Goal: Task Accomplishment & Management: Use online tool/utility

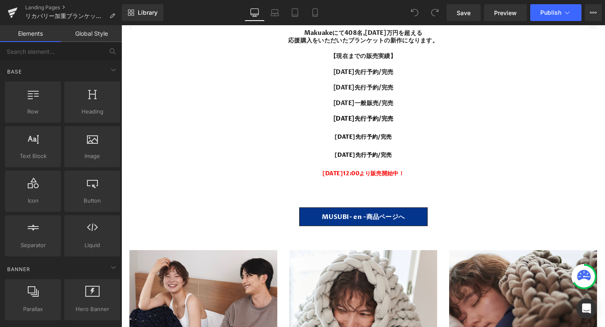
scroll to position [7229, 0]
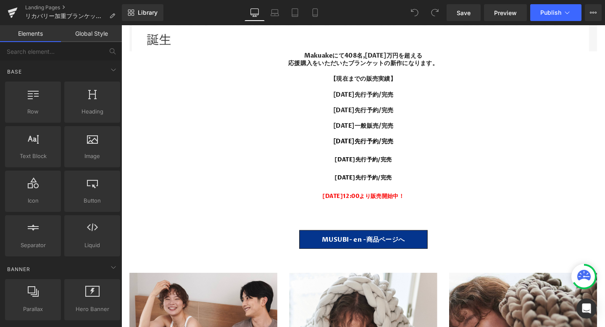
click at [449, 208] on div "9月12日(金)12:00より販売開始中！" at bounding box center [376, 205] width 492 height 10
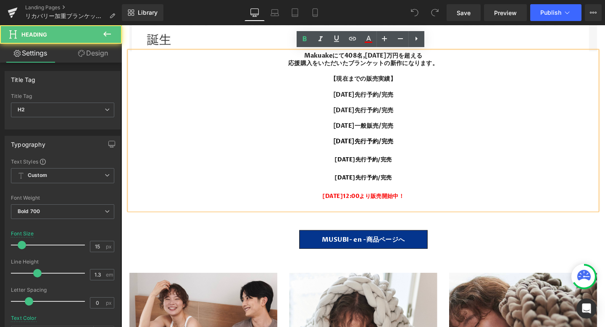
click at [432, 205] on div "9月12日(金)12:00より販売開始中！" at bounding box center [376, 205] width 492 height 10
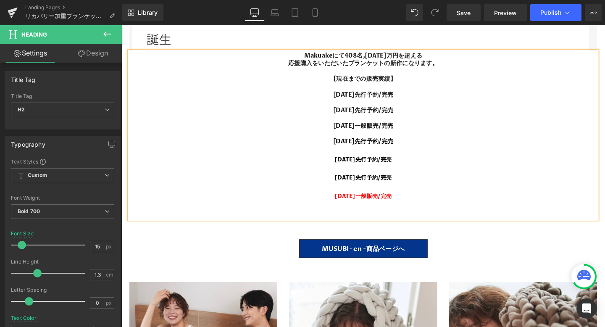
scroll to position [12753, 508]
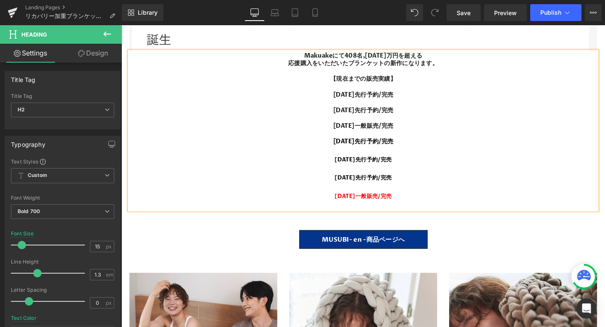
click at [432, 207] on div "[DATE]一般販売/完売" at bounding box center [376, 205] width 492 height 10
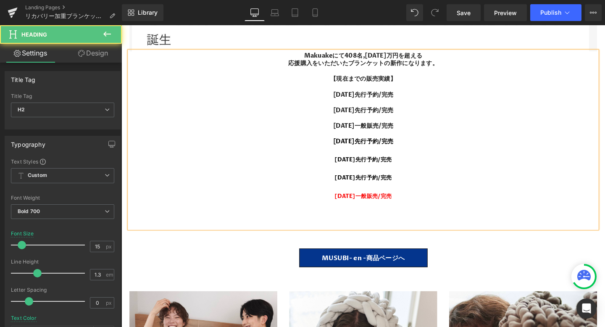
scroll to position [12773, 508]
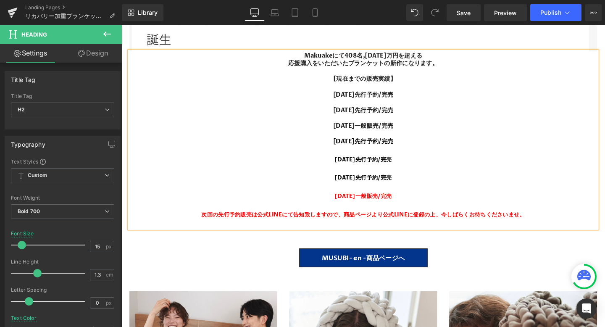
click at [360, 223] on b "次回の先行予約販売は公式LINEにて告知致しますので、商品ページより公式LINEに登録の上、今しばらくお待ちくださいませ。" at bounding box center [375, 224] width 340 height 8
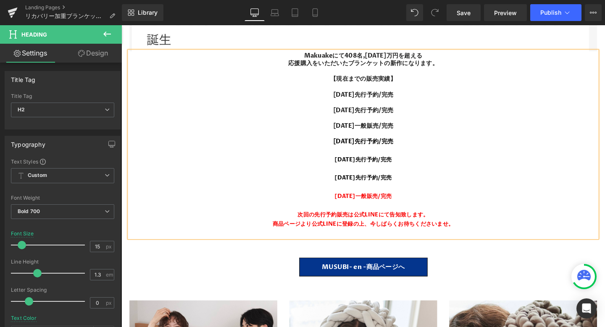
click at [491, 228] on div "次回の先行予約販売は公式LINEにて告知致します。" at bounding box center [376, 224] width 492 height 10
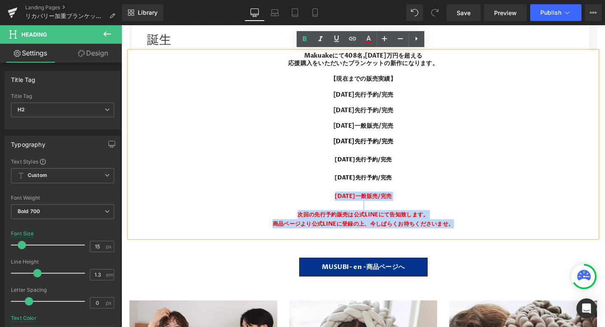
drag, startPoint x: 485, startPoint y: 239, endPoint x: 301, endPoint y: 207, distance: 187.1
click at [301, 207] on div "Makuakeにて408名,1300万円を超える 応援購入をいただいたブランケットの新作になります。 【現在までの販売実績】 2024年10月先行予約/完売 …" at bounding box center [376, 151] width 492 height 196
copy div "2025年9月12日一般販売/完売 次回の先行予約販売は公式LINEにて告知致します。 商品ページより公式LINEに登録の上、今しばらくお待ちくださいませ。"
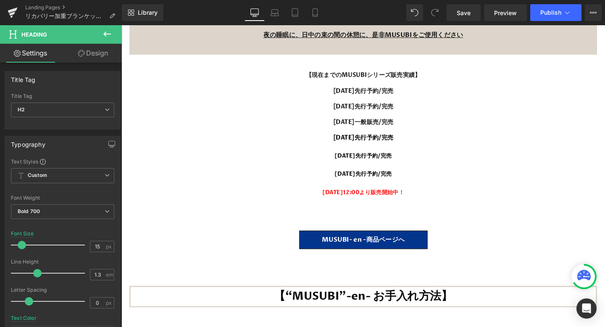
scroll to position [9361, 0]
click at [419, 198] on b "9月12日(金)12:00より販売開始中！" at bounding box center [376, 202] width 86 height 8
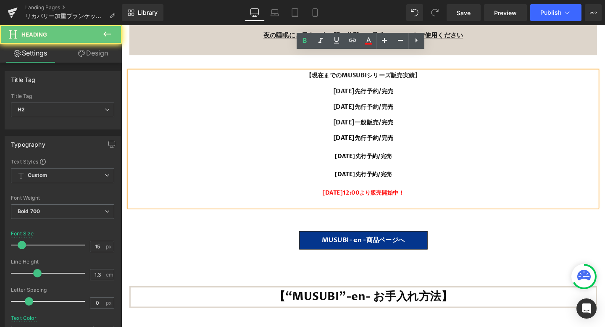
click at [431, 197] on div "9月12日(金)12:00より販売開始中！" at bounding box center [376, 202] width 492 height 10
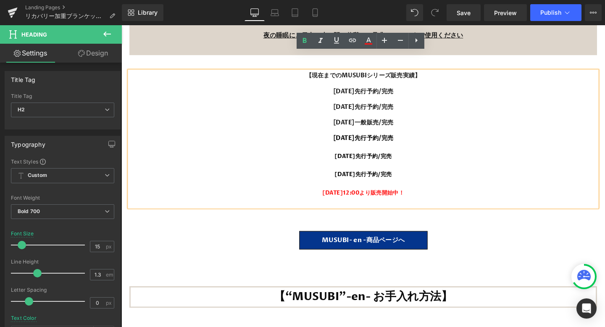
paste div
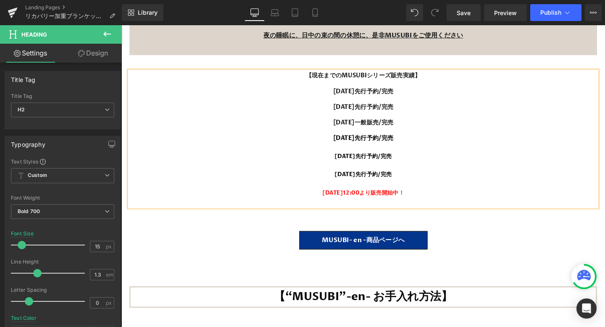
scroll to position [12822, 508]
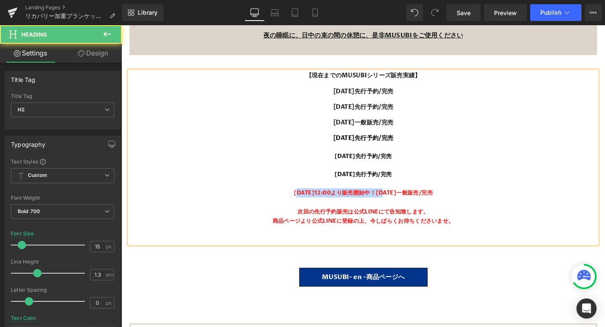
drag, startPoint x: 385, startPoint y: 182, endPoint x: 285, endPoint y: 182, distance: 100.0
click at [303, 198] on b "9月12日(金)12:00より販売開始中！2025年9月12日一般販売/完売" at bounding box center [376, 202] width 146 height 8
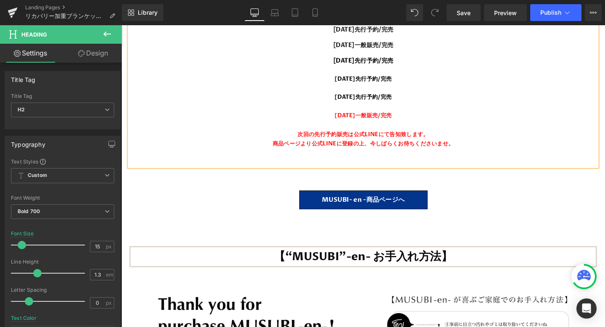
scroll to position [9444, 0]
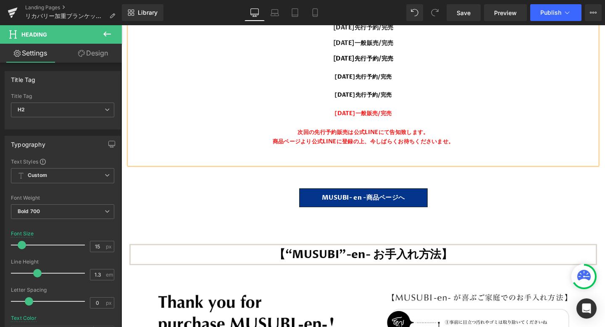
click at [364, 152] on div at bounding box center [376, 157] width 492 height 10
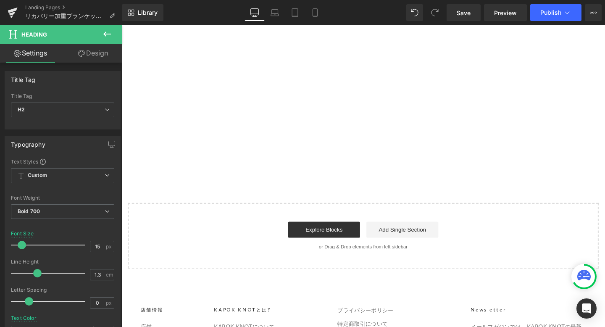
scroll to position [12495, 0]
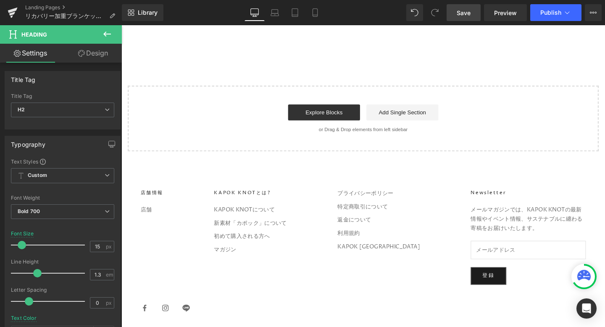
click at [473, 11] on link "Save" at bounding box center [464, 12] width 34 height 17
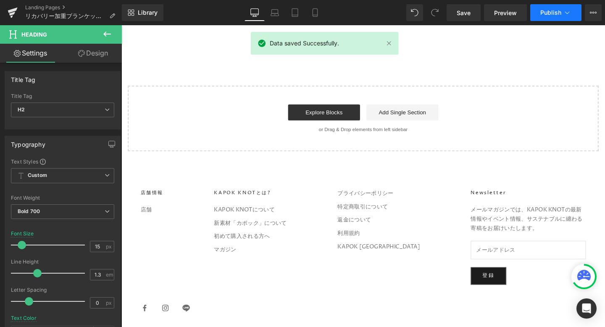
click at [545, 13] on span "Publish" at bounding box center [550, 12] width 21 height 7
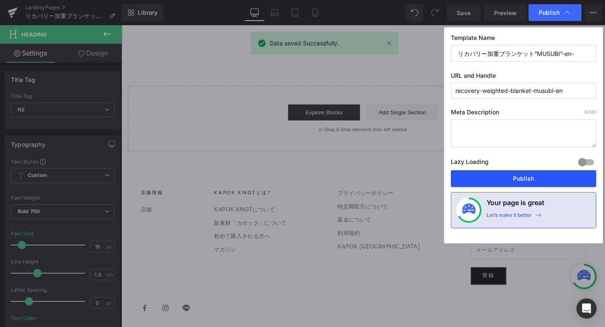
click at [492, 182] on button "Publish" at bounding box center [523, 178] width 145 height 17
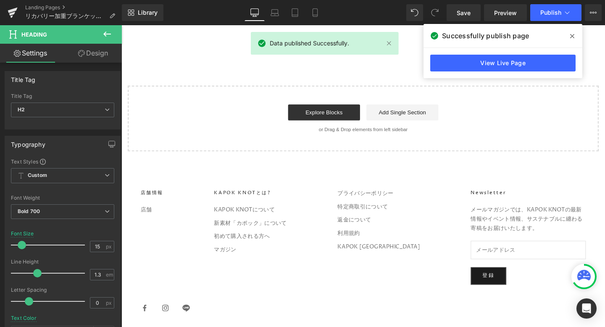
drag, startPoint x: 568, startPoint y: 37, endPoint x: 469, endPoint y: 13, distance: 101.7
click at [568, 37] on span at bounding box center [572, 35] width 13 height 13
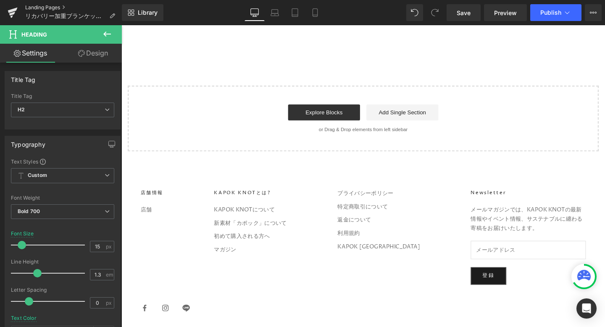
click at [37, 7] on link "Landing Pages" at bounding box center [73, 7] width 97 height 7
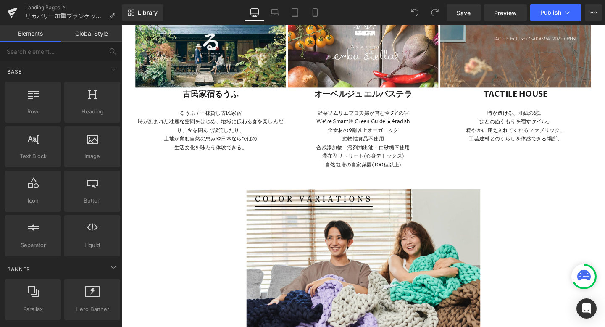
scroll to position [4320, 0]
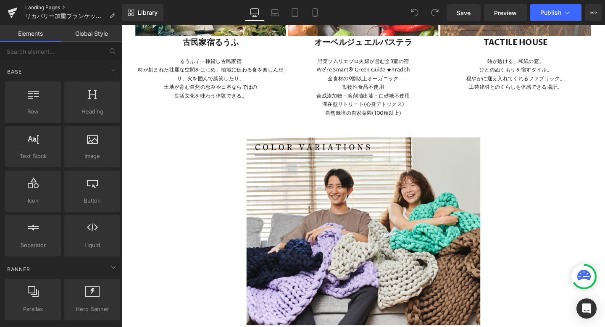
click at [43, 7] on link "Landing Pages" at bounding box center [73, 7] width 97 height 7
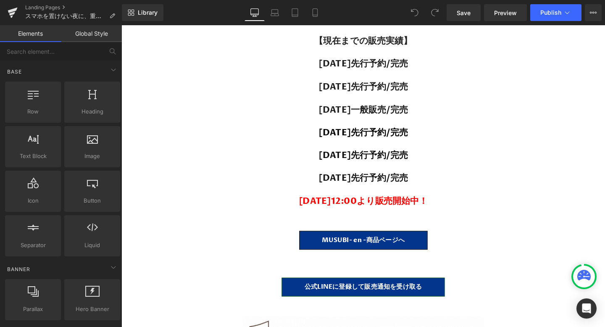
scroll to position [5477, 0]
click at [382, 204] on span "9月12日(金)12:00より販売開始中！" at bounding box center [376, 210] width 136 height 13
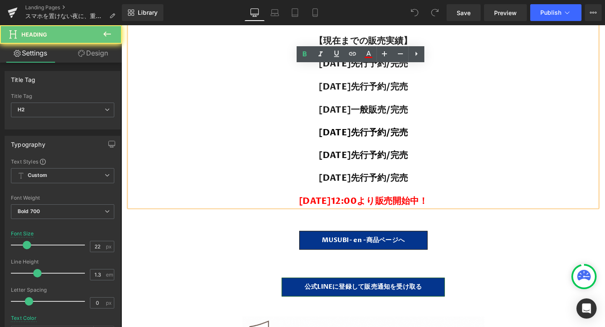
click at [465, 200] on h2 "2025年7月25日先行予約/完売 9月12日(金)12:00より販売開始中！" at bounding box center [376, 198] width 492 height 36
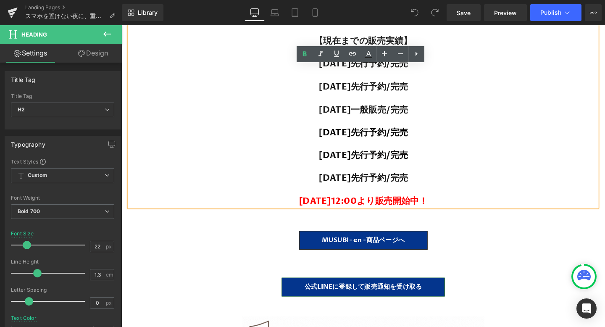
click at [455, 209] on h2 "2025年7月25日先行予約/完売 9月12日(金)12:00より販売開始中！" at bounding box center [376, 198] width 492 height 36
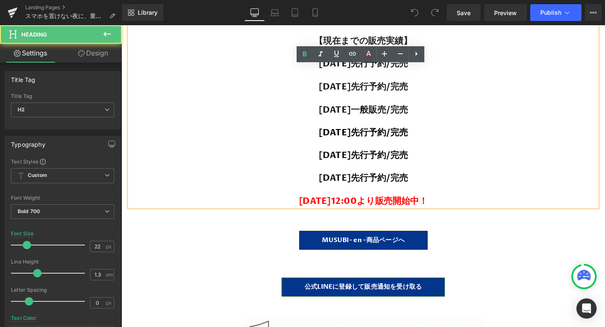
paste div
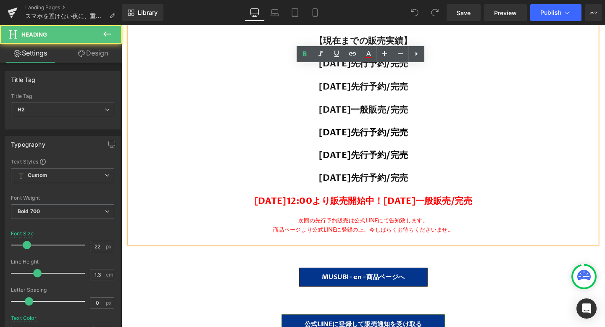
scroll to position [17123, 508]
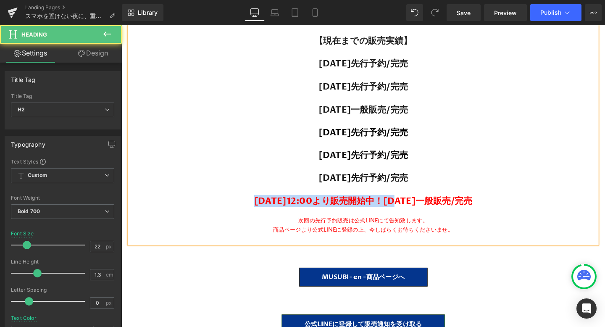
drag, startPoint x: 385, startPoint y: 207, endPoint x: 172, endPoint y: 206, distance: 213.5
click at [172, 206] on h2 "2025年7月25日先行予約/完売 9月12日(金)12:00より販売開始中！2025年9月12日一般販売/完売" at bounding box center [376, 198] width 492 height 36
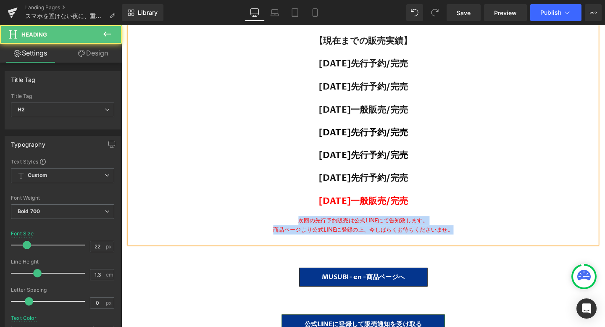
drag, startPoint x: 306, startPoint y: 228, endPoint x: 501, endPoint y: 242, distance: 195.1
click at [501, 242] on div "Makuakeにて408名,1300万円を超える 応援購入をいただいたブランケットになります。 【現在までの販売実績】 2024年10月先行予約/完売 202…" at bounding box center [376, 127] width 492 height 256
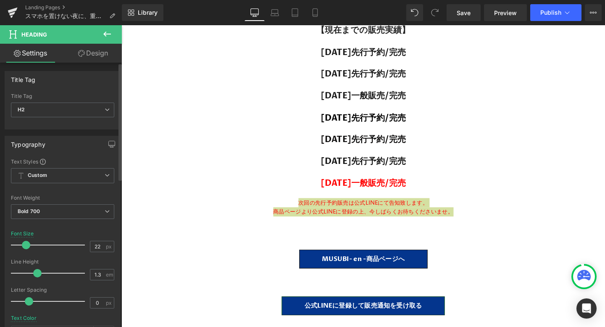
scroll to position [4, 4]
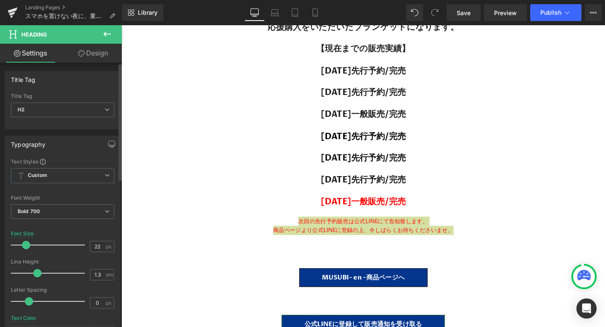
click at [27, 243] on span at bounding box center [26, 245] width 8 height 8
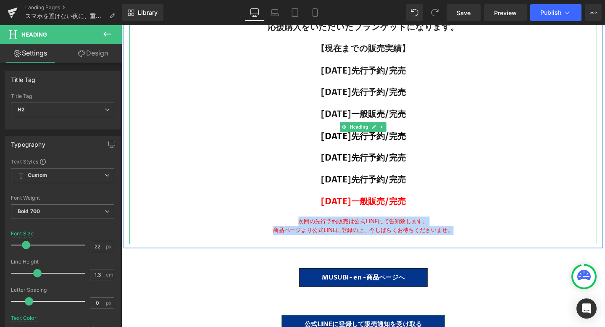
click at [355, 242] on div "商品ページより公式LINEに登録の上、今しばらくお待ちくださいませ。" at bounding box center [376, 241] width 492 height 10
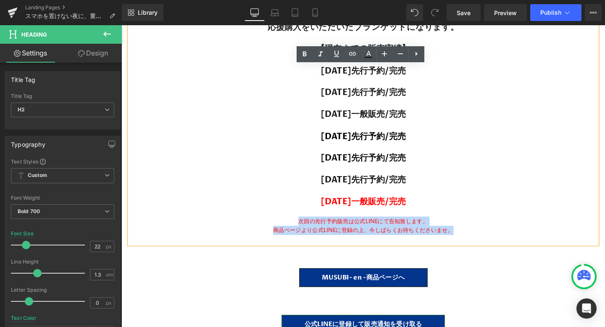
drag, startPoint x: 308, startPoint y: 232, endPoint x: 514, endPoint y: 239, distance: 206.0
click at [514, 239] on div "Makuakeにて408名,1300万円を超える 応援購入をいただいたブランケットになります。 【現在までの販売実績】 2024年10月先行予約/完売 202…" at bounding box center [376, 132] width 492 height 246
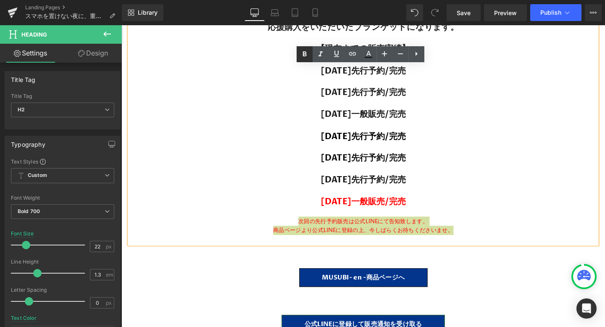
click at [305, 56] on icon at bounding box center [305, 53] width 4 height 5
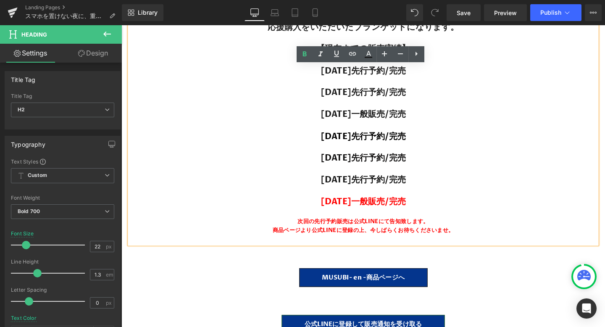
click at [469, 226] on div "次回の先行予約販売は公式LINEにて告知致します。" at bounding box center [376, 231] width 492 height 10
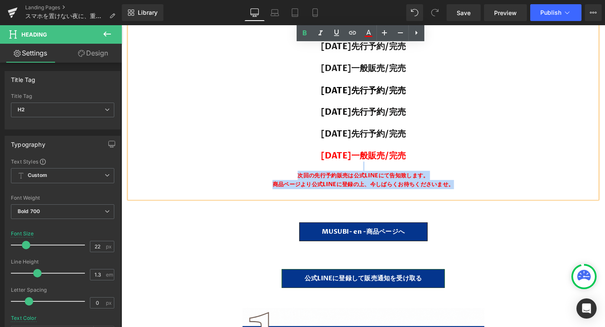
drag, startPoint x: 474, startPoint y: 190, endPoint x: 288, endPoint y: 172, distance: 187.4
click at [288, 172] on div "Makuakeにて408名,1300万円を超える 応援購入をいただいたブランケットになります。 【現在までの販売実績】 2024年10月先行予約/完売 202…" at bounding box center [376, 84] width 492 height 246
click at [356, 184] on div "次回の先行予約販売は公式LINEにて告知致します。" at bounding box center [376, 183] width 492 height 10
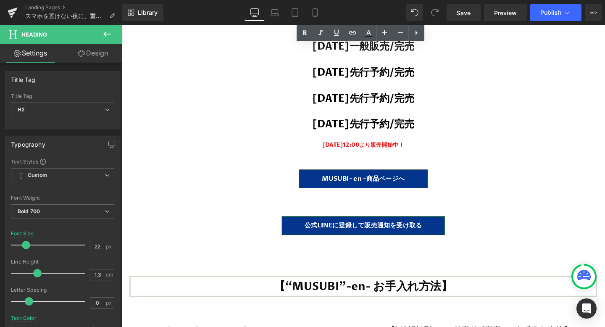
scroll to position [13280, 0]
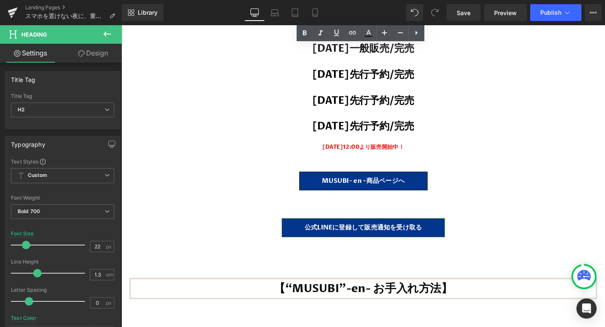
click at [397, 149] on strong "9月12日(金)12:00より販売開始中！" at bounding box center [376, 153] width 86 height 8
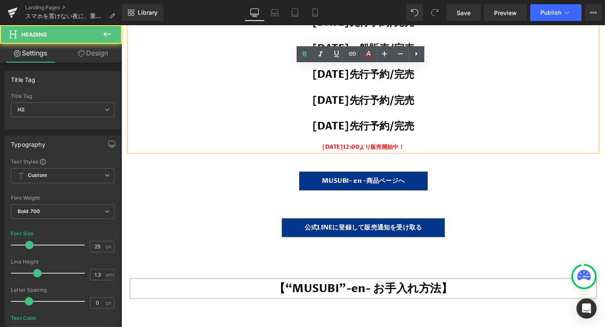
click at [441, 148] on div "9月12日(金)12:00より販売開始中！" at bounding box center [376, 153] width 492 height 10
drag, startPoint x: 441, startPoint y: 129, endPoint x: 325, endPoint y: 128, distance: 116.0
click at [325, 148] on div "9月12日(金)12:00より販売開始中！" at bounding box center [376, 153] width 492 height 10
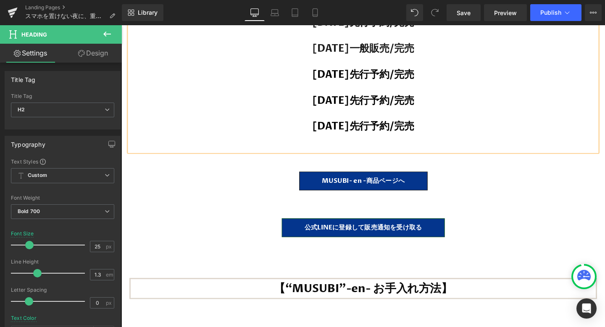
scroll to position [17152, 508]
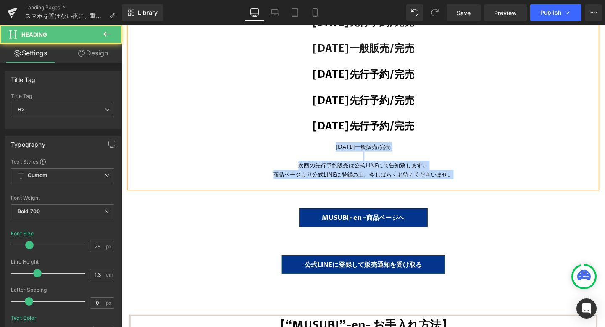
drag, startPoint x: 332, startPoint y: 130, endPoint x: 496, endPoint y: 158, distance: 165.8
click at [496, 158] on div "【現在までの販売実績】 2024年10月先行予約/完売 2024年11月先行予約/完売 2025年1月一般販売/完売 2025年5月23日先行予約/完売 20…" at bounding box center [376, 78] width 492 height 237
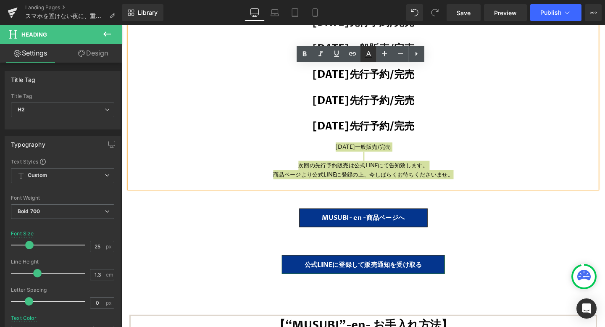
click at [369, 57] on icon at bounding box center [369, 57] width 8 height 1
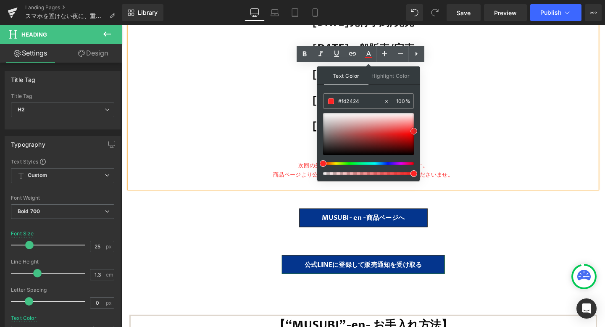
drag, startPoint x: 396, startPoint y: 134, endPoint x: 416, endPoint y: 131, distance: 19.9
click at [414, 131] on div at bounding box center [368, 134] width 91 height 42
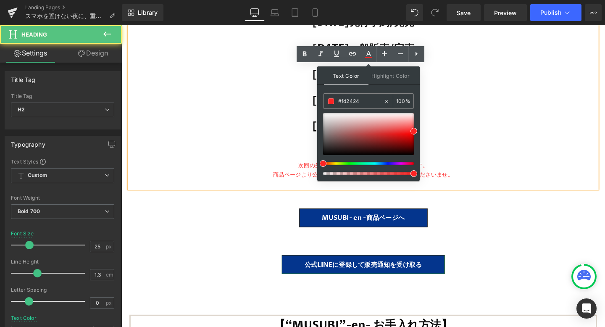
click at [551, 148] on div "[DATE]一般販売/完売" at bounding box center [376, 153] width 492 height 10
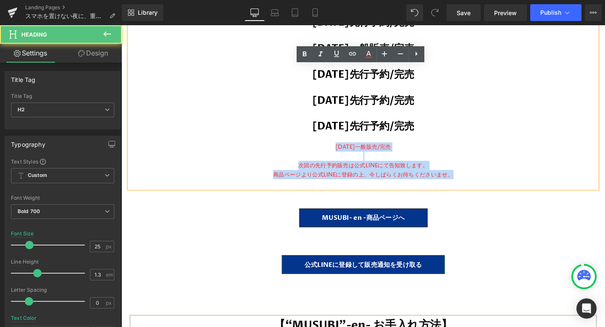
drag, startPoint x: 517, startPoint y: 161, endPoint x: 311, endPoint y: 129, distance: 208.7
click at [311, 129] on div "【現在までの販売実績】 2024年10月先行予約/完売 2024年11月先行予約/完売 2025年1月一般販売/完売 2025年5月23日先行予約/完売 20…" at bounding box center [376, 78] width 492 height 237
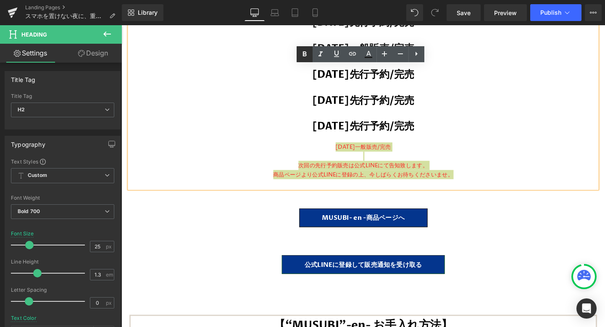
click at [304, 51] on icon at bounding box center [305, 54] width 10 height 10
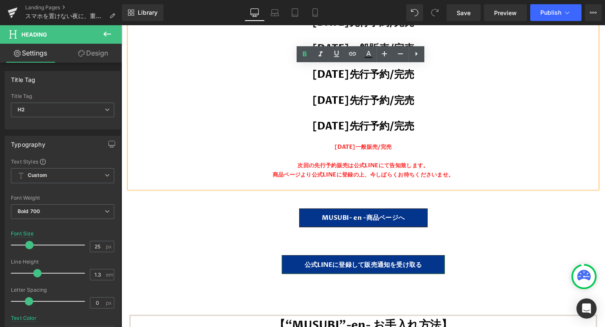
click at [319, 148] on div "[DATE]一般販売/完売" at bounding box center [376, 153] width 492 height 10
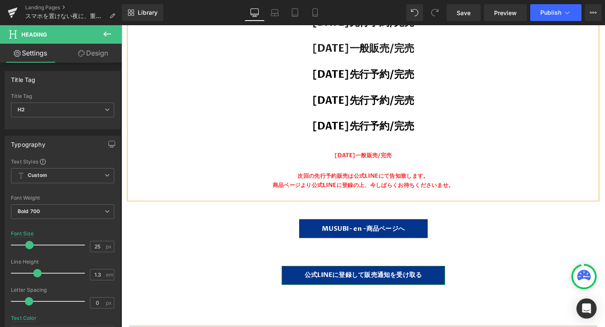
scroll to position [17163, 508]
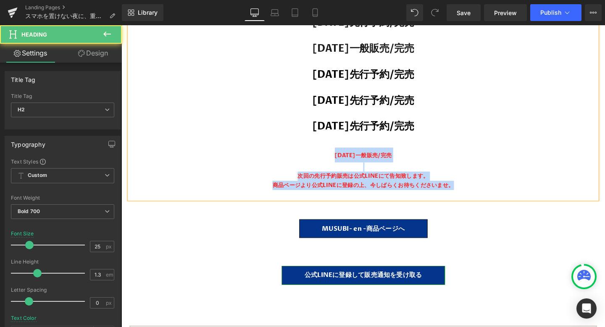
drag, startPoint x: 333, startPoint y: 140, endPoint x: 503, endPoint y: 173, distance: 173.5
click at [503, 173] on div "【現在までの販売実績】 2024年10月先行予約/完売 2024年11月先行予約/完売 2025年1月一般販売/完売 2025年5月23日先行予約/完売 20…" at bounding box center [376, 84] width 492 height 248
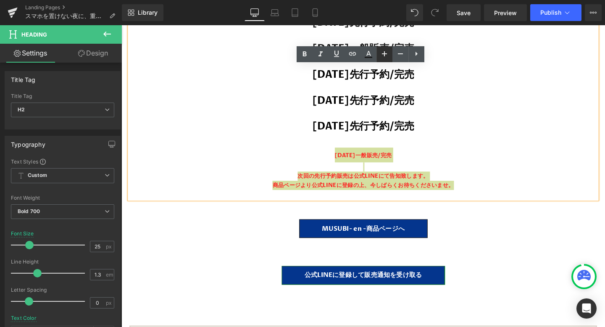
click at [382, 53] on icon at bounding box center [384, 54] width 10 height 10
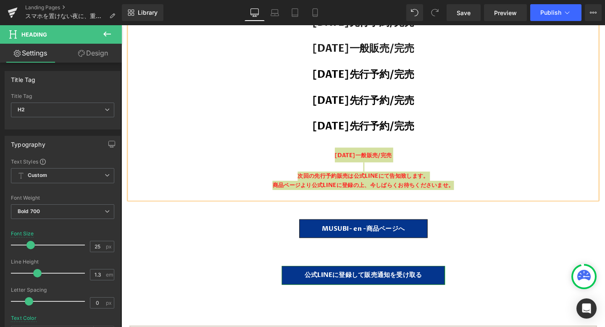
scroll to position [0, 0]
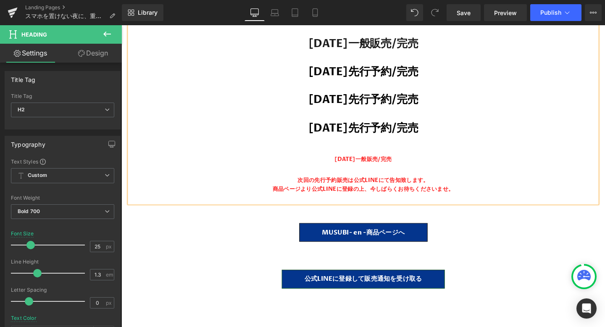
click at [395, 66] on span "[DATE]先行予約/完売" at bounding box center [376, 74] width 116 height 16
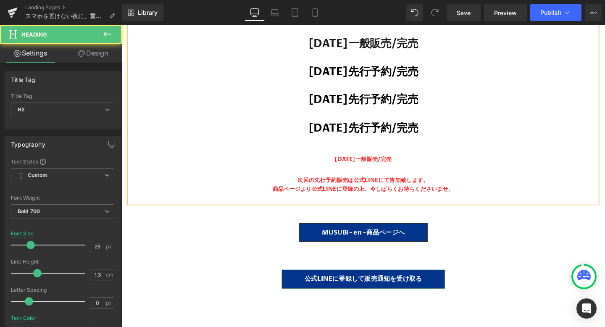
click at [350, 174] on div at bounding box center [376, 179] width 492 height 10
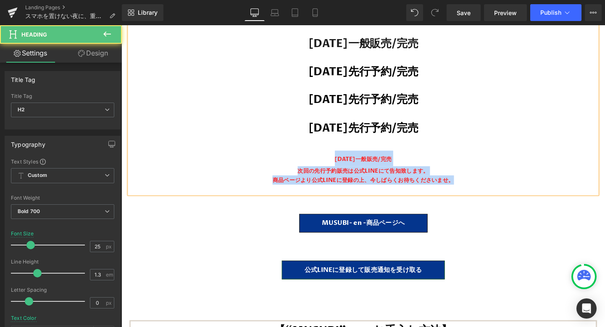
drag, startPoint x: 332, startPoint y: 142, endPoint x: 518, endPoint y: 165, distance: 187.2
click at [518, 165] on div "【現在までの販売実績】 2024年10月先行予約/完売 2024年11月先行予約/完売 2025年1月一般販売/完売 2025年5月23日先行予約/完売 20…" at bounding box center [376, 75] width 492 height 255
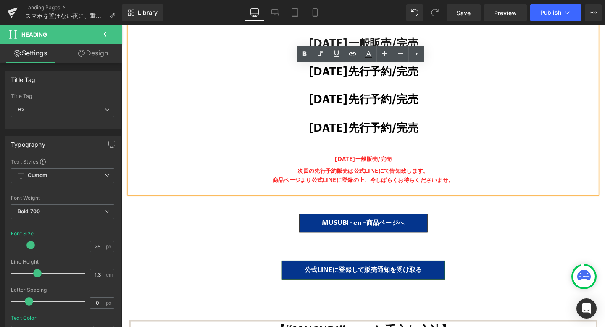
click at [433, 157] on h2 "[DATE]一般販売/完売" at bounding box center [376, 165] width 492 height 16
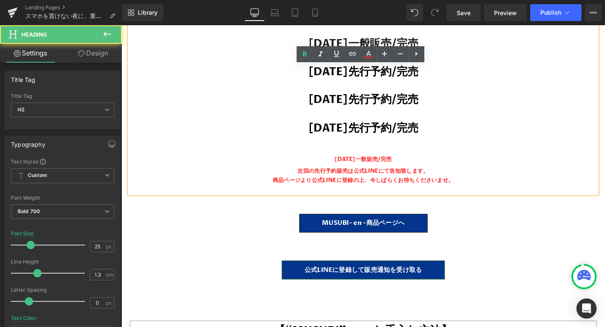
click at [331, 157] on h2 "[DATE]一般販売/完売" at bounding box center [376, 165] width 492 height 16
drag, startPoint x: 289, startPoint y: 108, endPoint x: 495, endPoint y: 107, distance: 205.9
click at [495, 126] on h2 "[DATE]先行予約/完売" at bounding box center [376, 133] width 492 height 15
copy span "[DATE]先行予約/完売"
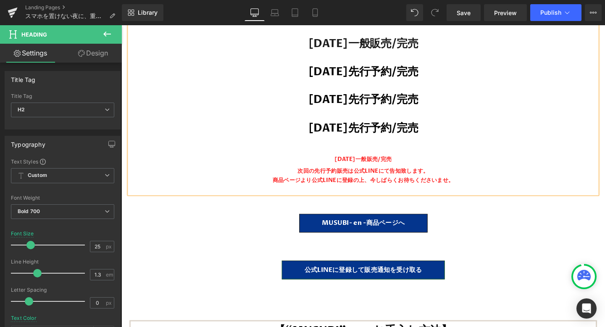
click at [471, 126] on h2 "[DATE]先行予約/完売" at bounding box center [376, 133] width 492 height 15
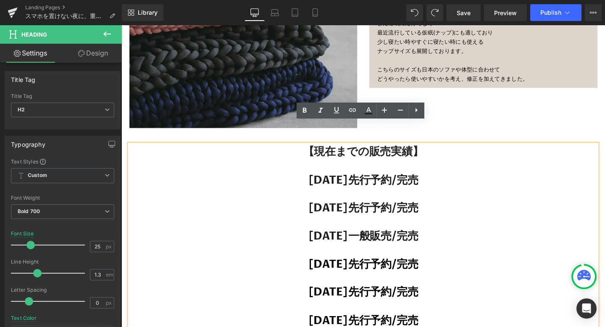
scroll to position [13204, 0]
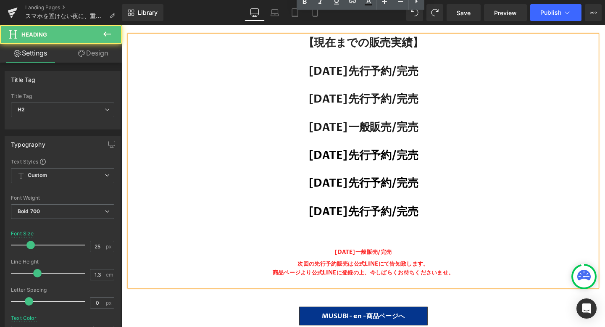
click at [458, 214] on h2 "[DATE]先行予約/完売" at bounding box center [376, 221] width 492 height 15
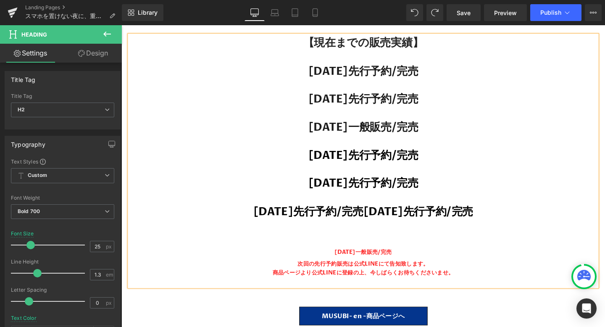
click at [379, 213] on span "2025年7月25日先行予約/完売2025年7月25日先行予約/完売" at bounding box center [375, 221] width 231 height 16
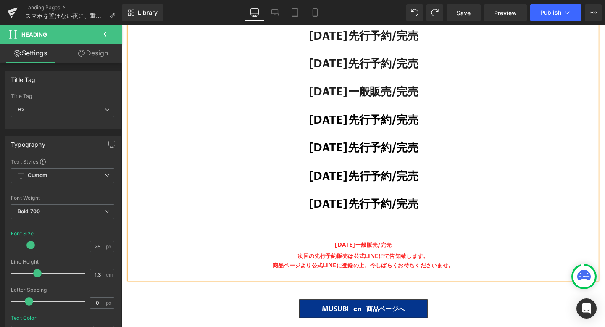
scroll to position [13243, 0]
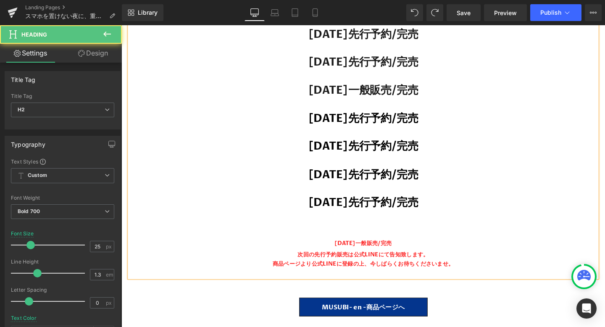
drag, startPoint x: 331, startPoint y: 232, endPoint x: 453, endPoint y: 232, distance: 121.4
click at [453, 245] on h2 "[DATE]一般販売/完売" at bounding box center [376, 253] width 492 height 16
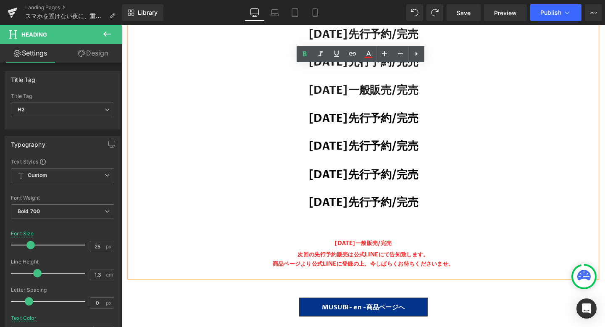
copy span "[DATE]一般販売/完売"
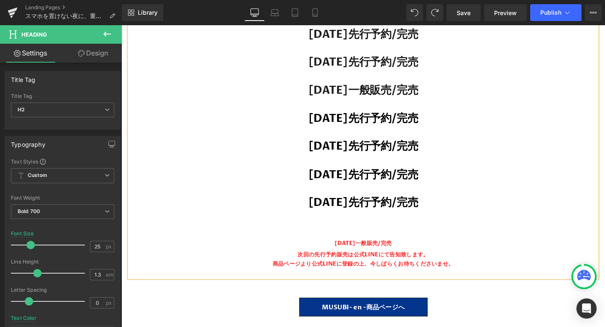
click at [382, 204] on span "[DATE]先行予約/完売" at bounding box center [376, 212] width 116 height 16
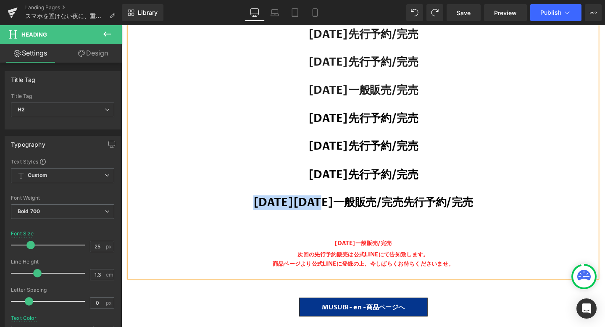
drag, startPoint x: 305, startPoint y: 187, endPoint x: 208, endPoint y: 193, distance: 98.1
click at [208, 204] on h2 "2025年7月25日2025年9月12日一般販売/完売先行予約/完売" at bounding box center [376, 211] width 492 height 15
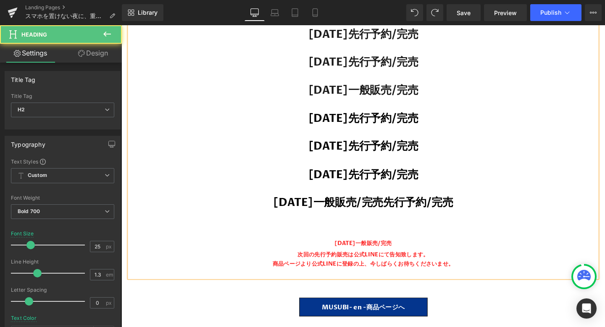
drag, startPoint x: 421, startPoint y: 187, endPoint x: 513, endPoint y: 187, distance: 91.6
click at [513, 204] on h2 "2025年9月12日一般販売/完売先行予約/完売" at bounding box center [376, 211] width 492 height 15
drag, startPoint x: 431, startPoint y: 231, endPoint x: 320, endPoint y: 227, distance: 111.4
click at [320, 245] on h2 "[DATE]一般販売/完売" at bounding box center [376, 253] width 492 height 16
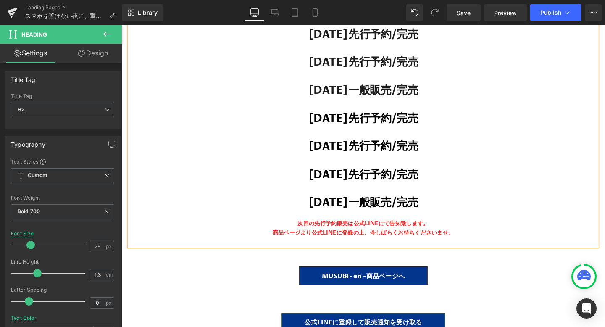
scroll to position [4, 4]
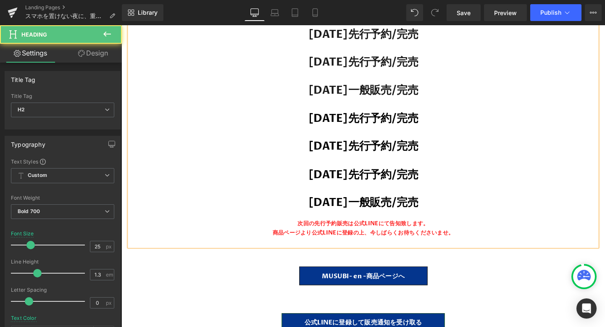
drag, startPoint x: 459, startPoint y: 186, endPoint x: 229, endPoint y: 185, distance: 230.7
click at [229, 204] on h2 "[DATE]一般販売/完売" at bounding box center [376, 211] width 492 height 15
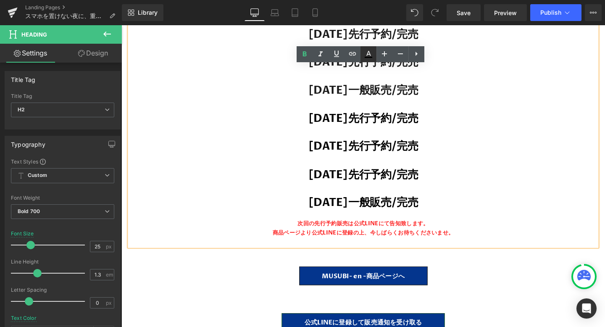
click at [369, 59] on link at bounding box center [369, 54] width 16 height 16
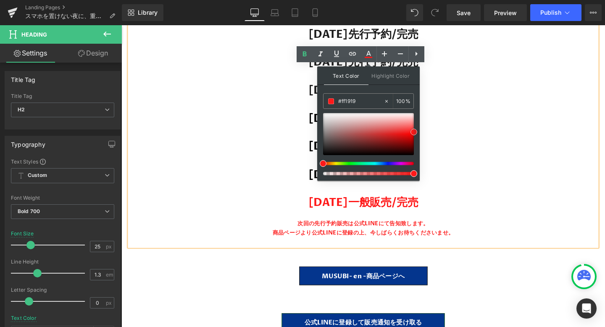
drag, startPoint x: 400, startPoint y: 129, endPoint x: 419, endPoint y: 132, distance: 19.1
click at [419, 132] on div "Text Color Highlight Color #333333 #1c1c1c 100 % transparent 0 %" at bounding box center [368, 123] width 103 height 114
click at [527, 190] on h2 at bounding box center [376, 197] width 492 height 15
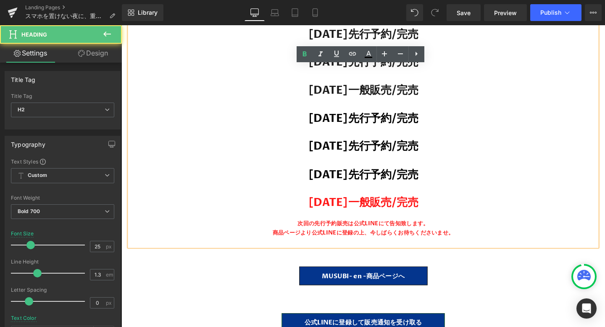
click at [508, 229] on div "次回の先行予約販売は公式LINEにて告知致します。" at bounding box center [376, 234] width 492 height 10
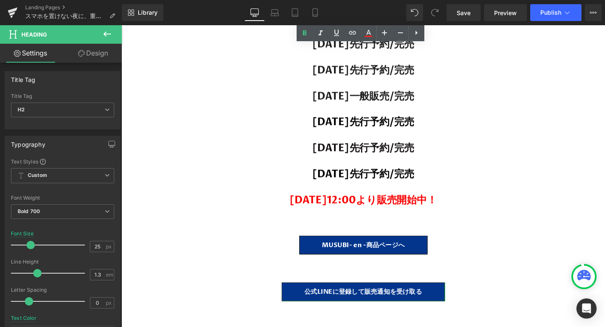
scroll to position [15079, 0]
click at [386, 202] on span "9月12日(金)12:00より販売開始中！" at bounding box center [375, 209] width 155 height 14
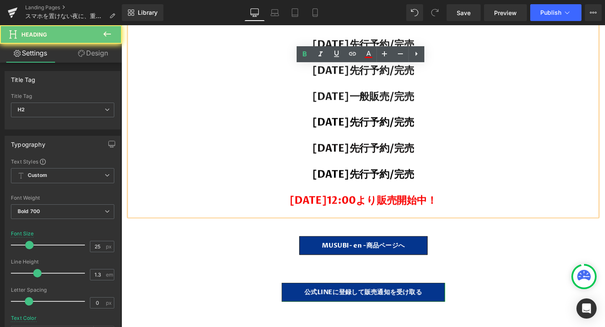
click at [477, 203] on h2 "9月12日(金)12:00より販売開始中！" at bounding box center [376, 210] width 492 height 14
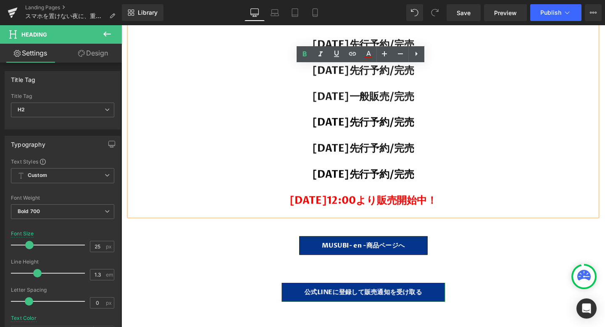
paste div
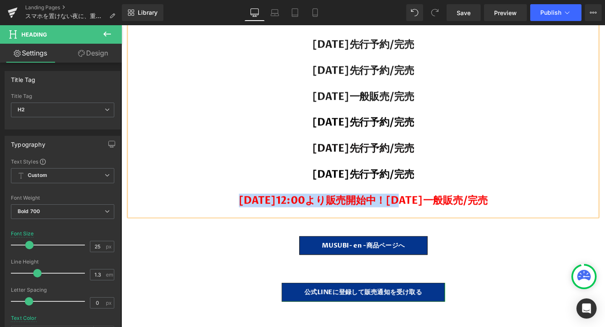
drag, startPoint x: 388, startPoint y: 189, endPoint x: 209, endPoint y: 187, distance: 179.0
click at [245, 202] on span "9月12日(金)12:00より販売開始中！2025年9月12日一般販売/完売" at bounding box center [376, 209] width 262 height 14
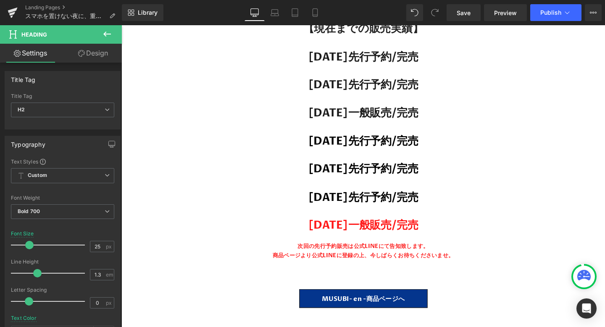
scroll to position [13218, 0]
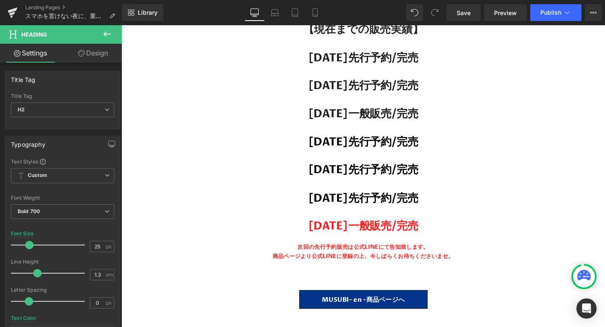
click at [339, 254] on span "次回の先行予約販売は公式LINEにて告知致します。" at bounding box center [376, 258] width 138 height 8
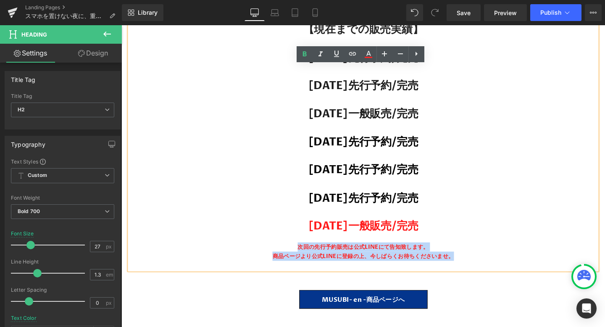
drag, startPoint x: 305, startPoint y: 234, endPoint x: 533, endPoint y: 255, distance: 229.1
click at [533, 255] on div "【現在までの販売実績】 2024年10月先行予約/完売 2024年11月先行予約/完売 2025年1月一般販売/完売 2025年5月23日先行予約/完売 20…" at bounding box center [376, 151] width 492 height 261
copy div "次回の先行予約販売は公式LINEにて告知致します。 商品ページより公式LINEに登録の上、今しばらくお待ちくださいませ。"
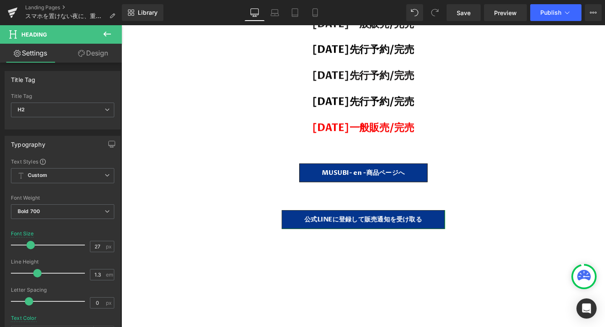
scroll to position [15154, 0]
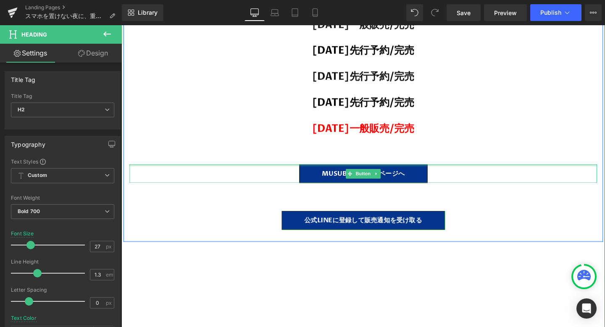
click at [474, 127] on h2 "[DATE]一般販売/完売" at bounding box center [376, 134] width 492 height 14
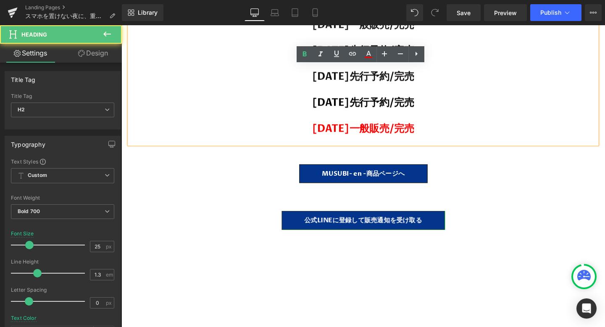
click at [447, 127] on h2 "[DATE]一般販売/完売" at bounding box center [376, 134] width 492 height 14
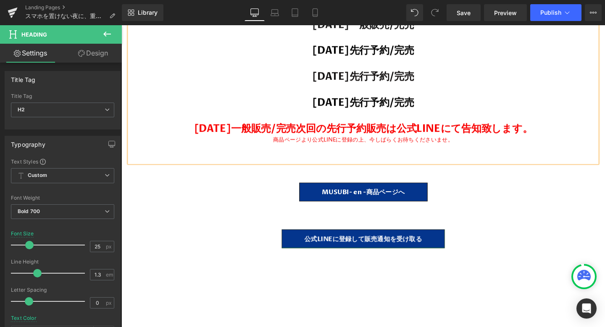
scroll to position [17196, 508]
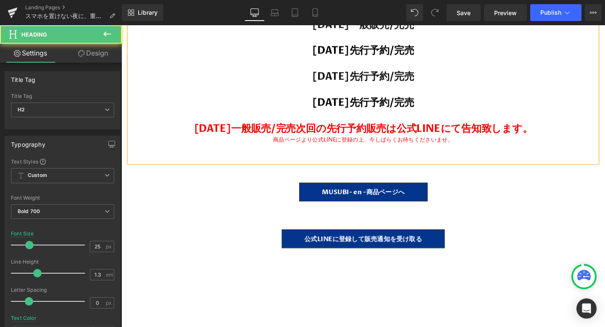
click at [335, 127] on span "2025年9月12日一般販売/完売次回の先行予約販売は公式LINEにて告知致します。" at bounding box center [376, 134] width 356 height 14
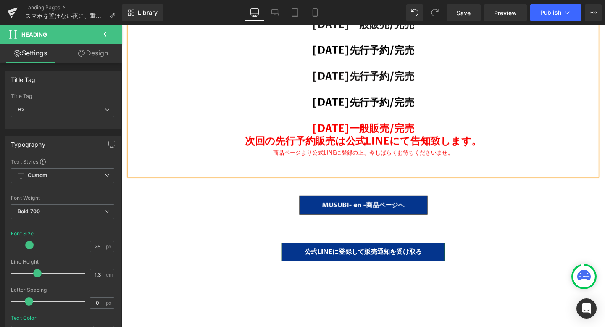
scroll to position [4, 4]
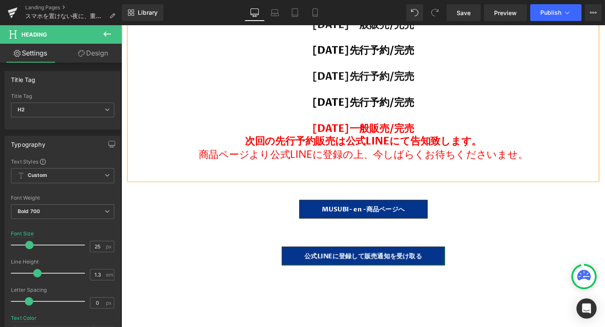
click at [257, 140] on span "次回の先行予約販売は公式LINEにて告知致します。" at bounding box center [375, 147] width 249 height 14
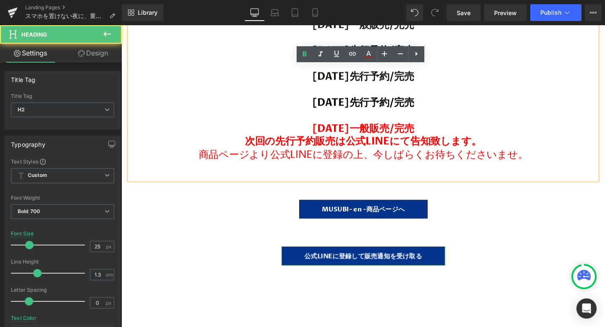
scroll to position [17227, 508]
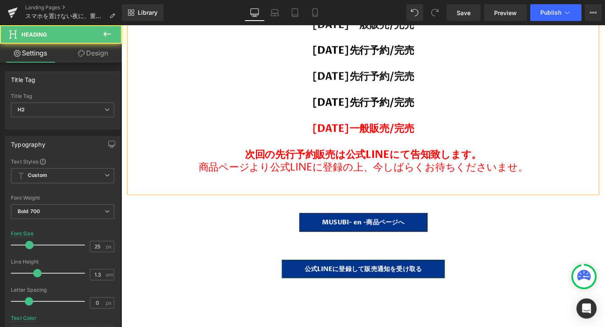
click at [384, 168] on span "商品ページより公式LINEに登録の上、今しばらくお待ちくださいませ。" at bounding box center [376, 175] width 346 height 14
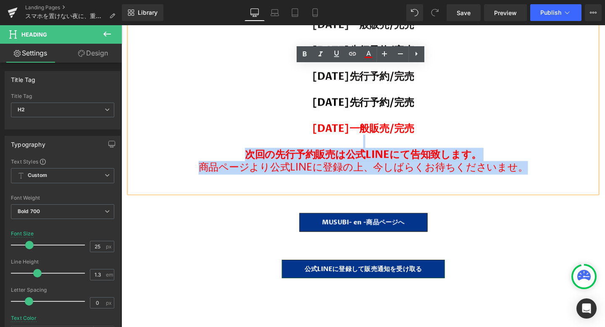
drag, startPoint x: 545, startPoint y: 146, endPoint x: 203, endPoint y: 129, distance: 342.1
click at [203, 129] on div "【現在までの販売実績】 2024年10月先行予約/完売 2024年11月先行予約/完売 2025年1月一般販売/完売 2025年5月23日先行予約/完売 20…" at bounding box center [376, 68] width 492 height 266
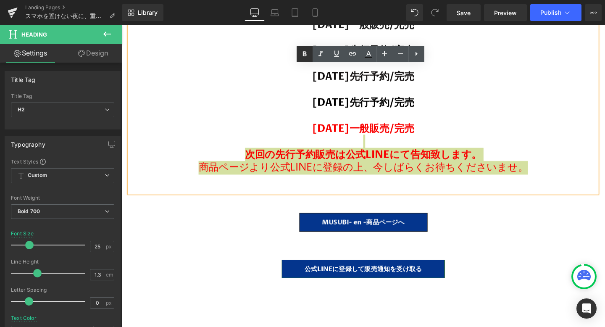
click at [303, 51] on icon at bounding box center [305, 54] width 10 height 10
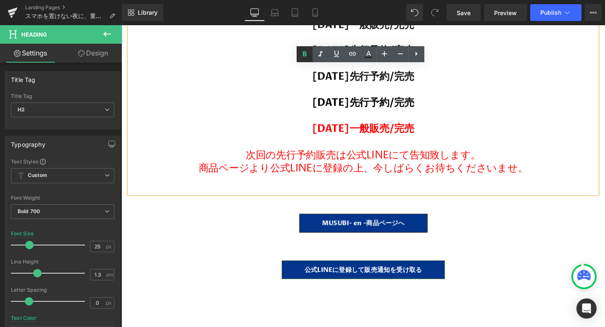
click at [304, 56] on icon at bounding box center [305, 54] width 10 height 10
click at [303, 55] on icon at bounding box center [305, 54] width 10 height 10
click at [305, 169] on span "商品ページより公式LINEに登録の上、今しばらくお待ちくださいませ。" at bounding box center [376, 176] width 346 height 14
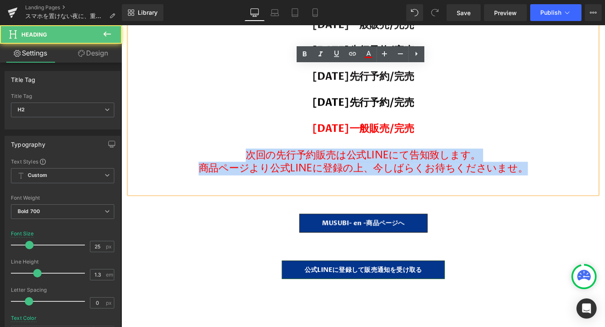
drag, startPoint x: 259, startPoint y: 134, endPoint x: 566, endPoint y: 162, distance: 308.0
click at [566, 162] on div "【現在までの販売実績】 2024年10月先行予約/完売 2024年11月先行予約/完売 2025年1月一般販売/完売 2025年5月23日先行予約/完売 20…" at bounding box center [376, 68] width 492 height 267
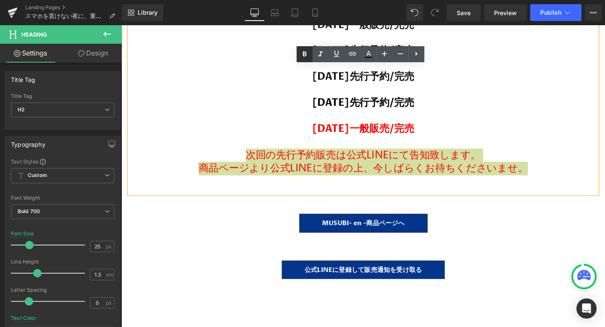
click at [304, 55] on icon at bounding box center [305, 54] width 10 height 10
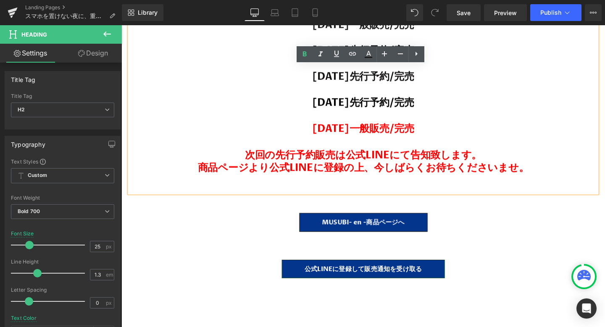
click at [417, 192] on div at bounding box center [376, 197] width 492 height 10
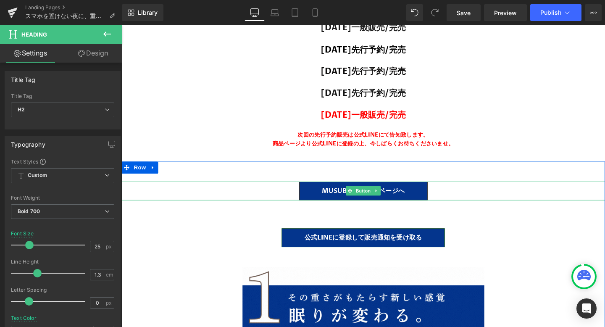
scroll to position [5558, 0]
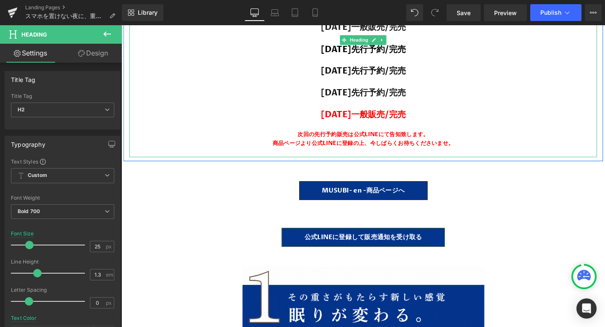
click at [322, 150] on div "商品ページより公式LINEに登録の上、今しばらくお待ちくださいませ。" at bounding box center [376, 150] width 492 height 10
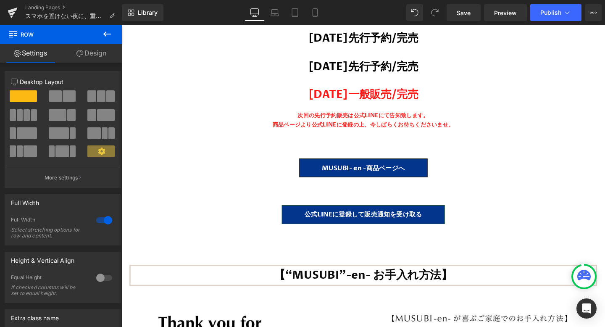
scroll to position [13354, 0]
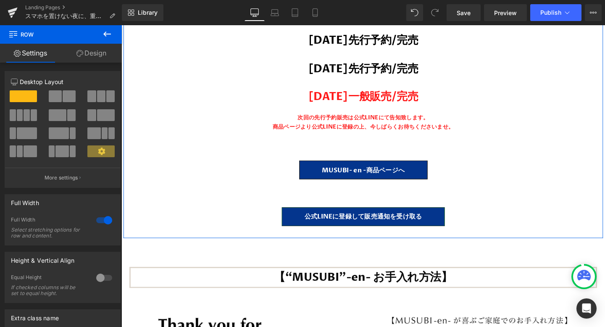
click at [323, 128] on span "商品ページより公式LINEに登録の上、今しばらくお待ちくださいませ。" at bounding box center [375, 132] width 191 height 8
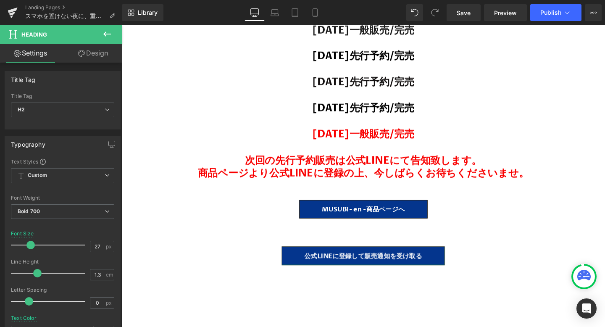
scroll to position [15150, 0]
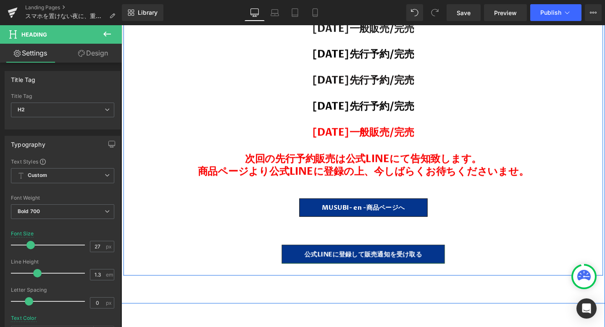
click at [289, 172] on span "商品ページより公式LINEに登録の上、今しばらくお待ちくださいませ。" at bounding box center [376, 179] width 348 height 14
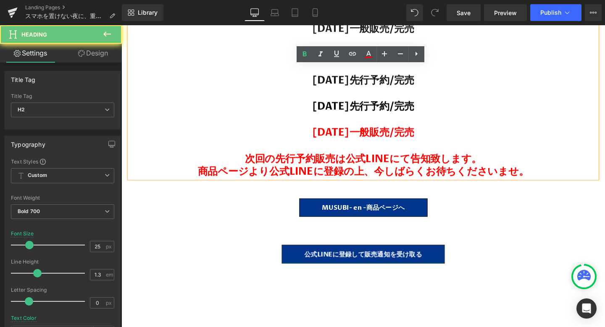
click at [281, 172] on span "商品ページより公式LINEに登録の上、今しばらくお待ちくださいませ。" at bounding box center [376, 179] width 348 height 14
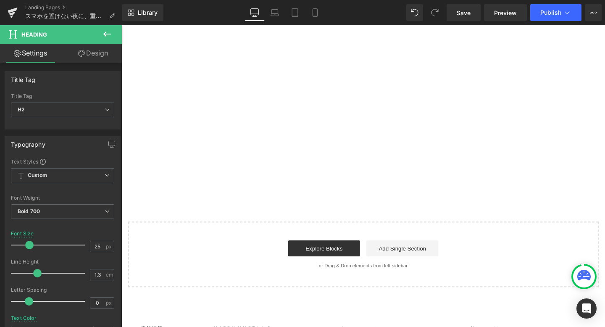
scroll to position [16890, 0]
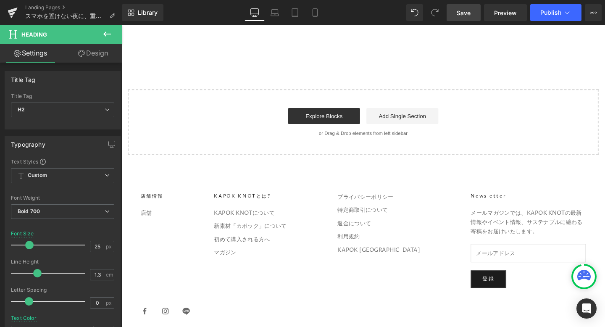
click at [460, 14] on span "Save" at bounding box center [464, 12] width 14 height 9
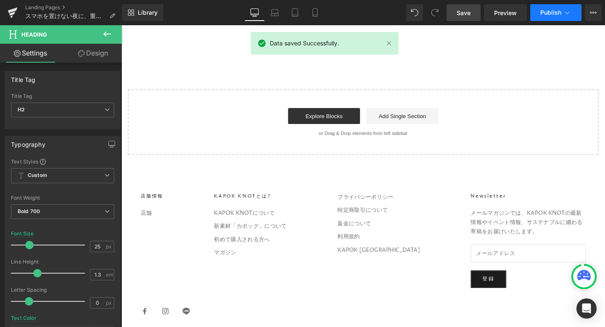
click at [548, 17] on button "Publish" at bounding box center [555, 12] width 51 height 17
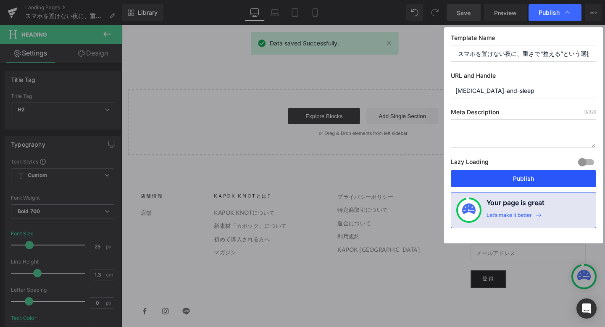
drag, startPoint x: 514, startPoint y: 171, endPoint x: 276, endPoint y: 216, distance: 243.0
click at [514, 171] on button "Publish" at bounding box center [523, 178] width 145 height 17
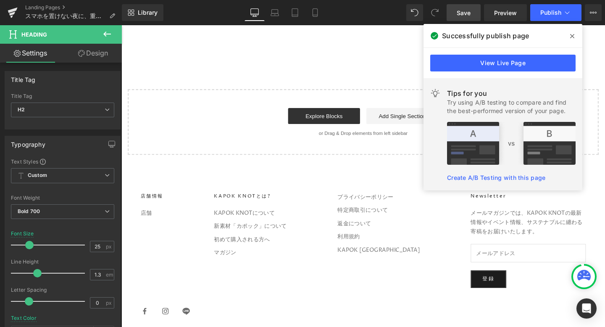
click at [572, 31] on span at bounding box center [572, 35] width 13 height 13
